Goal: Ask a question

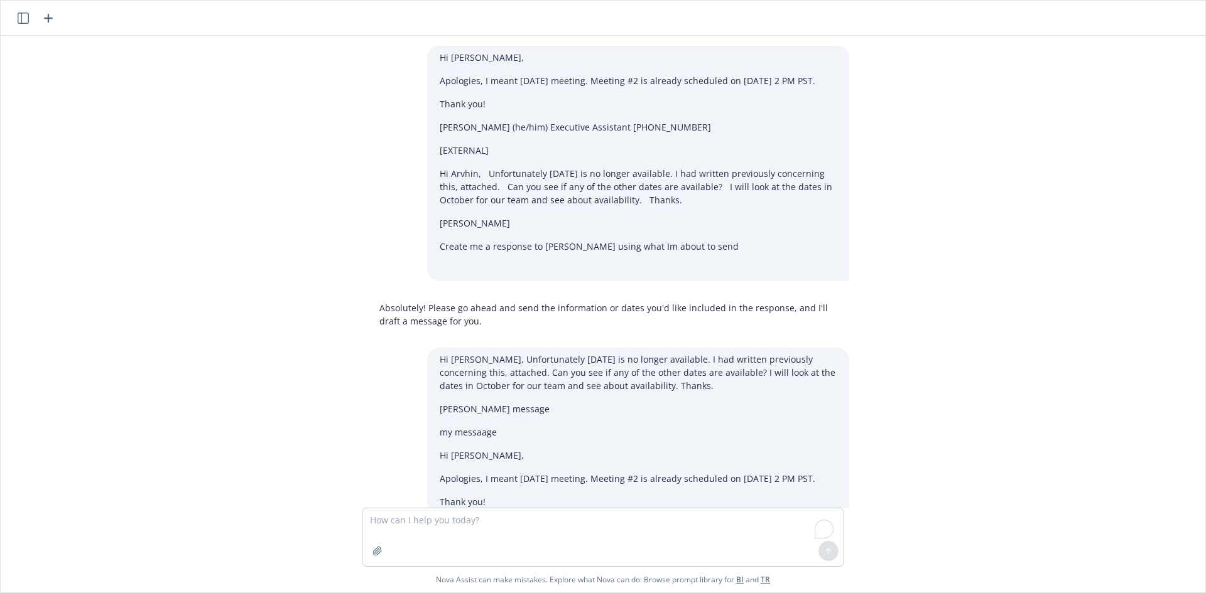
scroll to position [2629, 0]
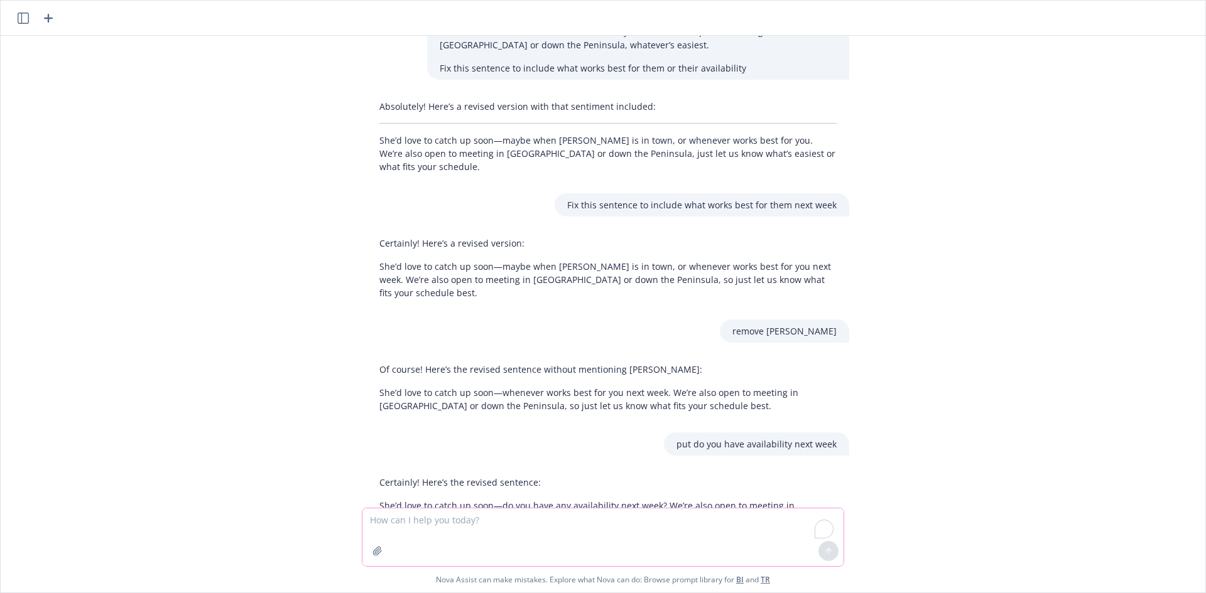
drag, startPoint x: 458, startPoint y: 517, endPoint x: 463, endPoint y: 521, distance: 6.7
click at [458, 517] on textarea "To enrich screen reader interactions, please activate Accessibility in Grammarl…" at bounding box center [602, 538] width 481 height 58
paste textarea "please research what we need to do if [PERSON_NAME] is not on Xy birth certific…"
drag, startPoint x: 404, startPoint y: 521, endPoint x: 352, endPoint y: 518, distance: 52.2
click at [350, 520] on div "Hi [PERSON_NAME], Apologies, I meant [DATE] meeting. Meeting #2 is already sche…" at bounding box center [603, 314] width 1204 height 557
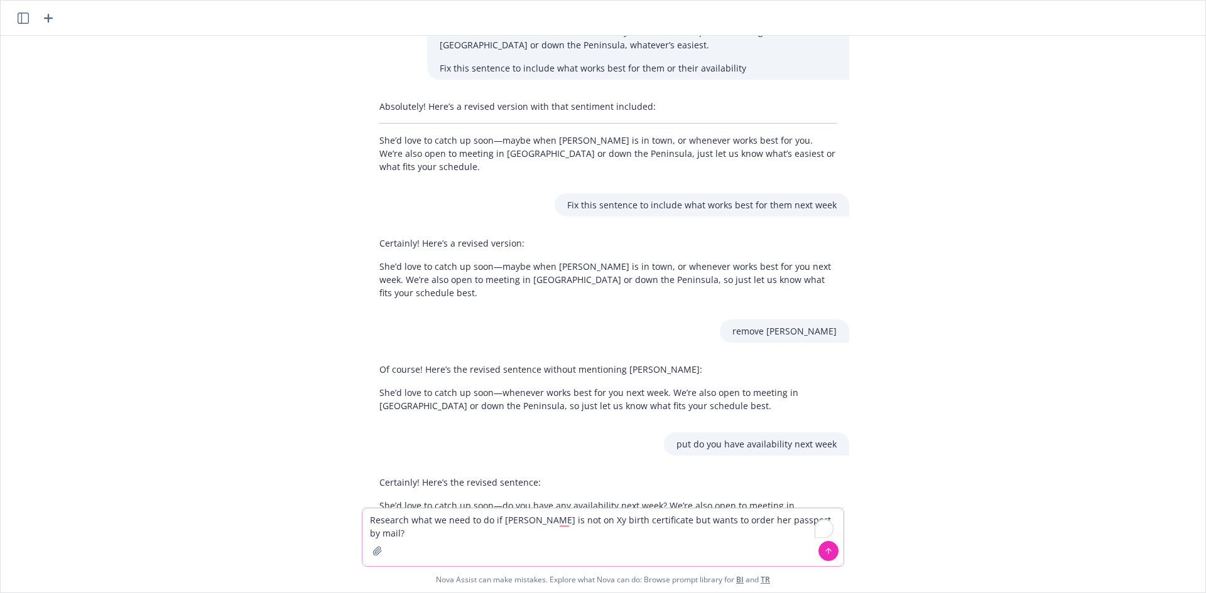
click at [438, 522] on textarea "Research what we need to do if [PERSON_NAME] is not on Xy birth certificate but…" at bounding box center [602, 538] width 481 height 58
click at [505, 524] on textarea "Research what I need to do if [PERSON_NAME] is not on Xy birth certificate but …" at bounding box center [602, 538] width 481 height 58
click at [563, 521] on textarea "Research what I need to do if My name is not on Xy birth certificate but wants …" at bounding box center [602, 538] width 481 height 58
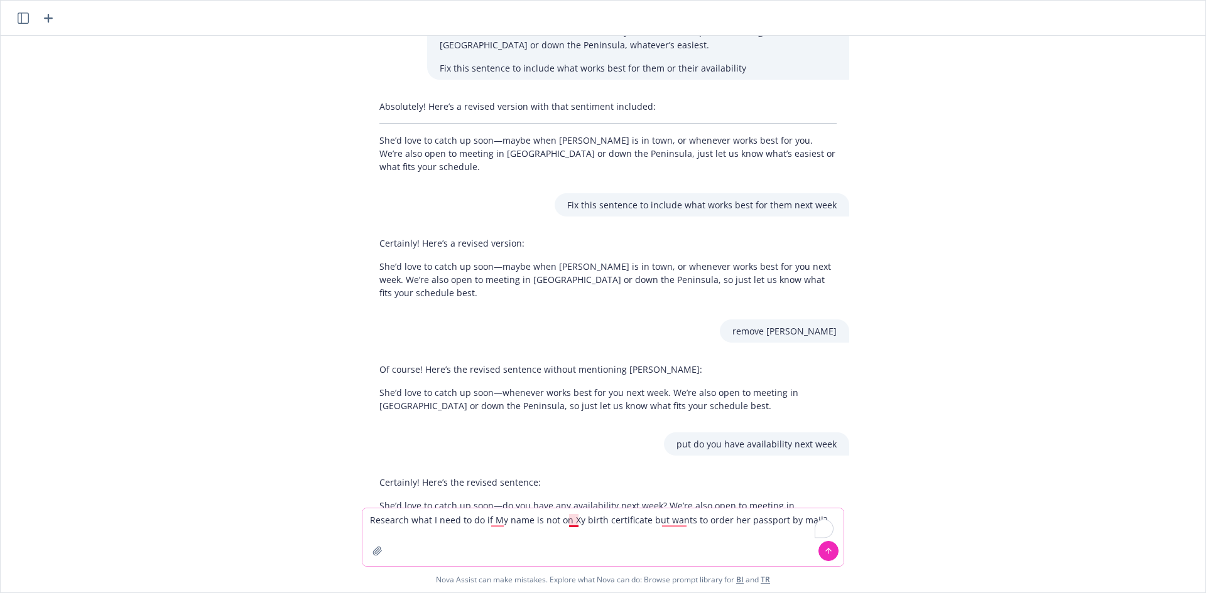
click at [571, 521] on textarea "Research what I need to do if My name is not on Xy birth certificate but wants …" at bounding box center [602, 538] width 481 height 58
click at [785, 534] on textarea "Research what I need to do if My name is not on my daughters irth certificate b…" at bounding box center [602, 538] width 481 height 58
type textarea "Research what I need to do if My name is not on my daughters irth certificate b…"
drag, startPoint x: 816, startPoint y: 546, endPoint x: 829, endPoint y: 540, distance: 15.2
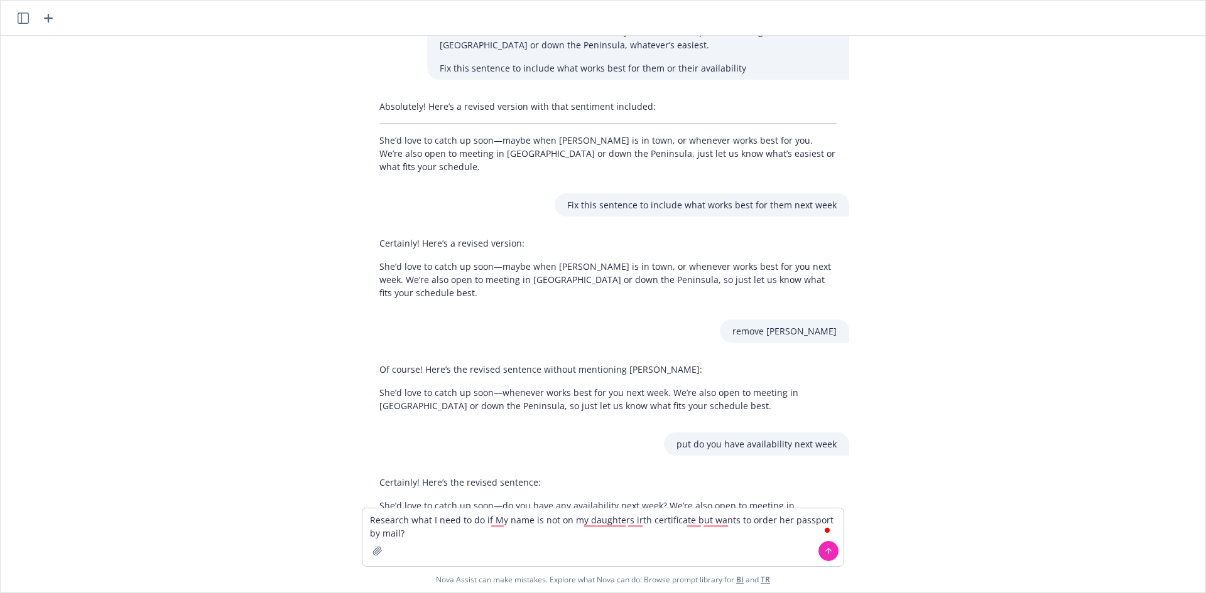
click at [816, 548] on div at bounding box center [828, 551] width 30 height 30
click at [828, 554] on icon at bounding box center [828, 551] width 9 height 9
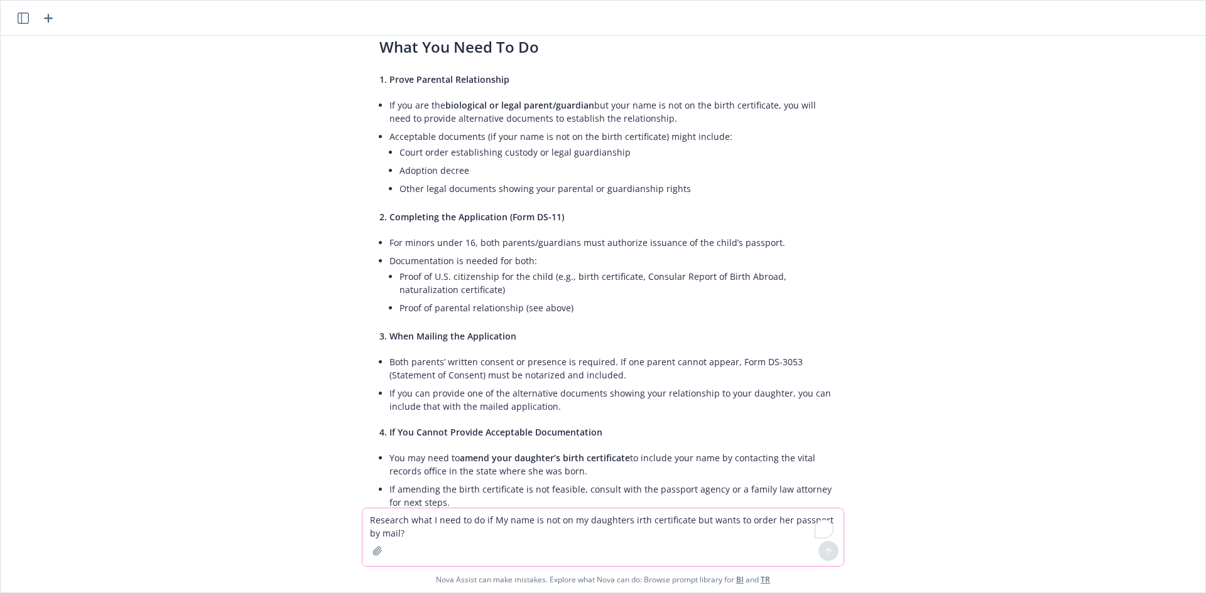
scroll to position [3253, 0]
